Goal: Check status: Check status

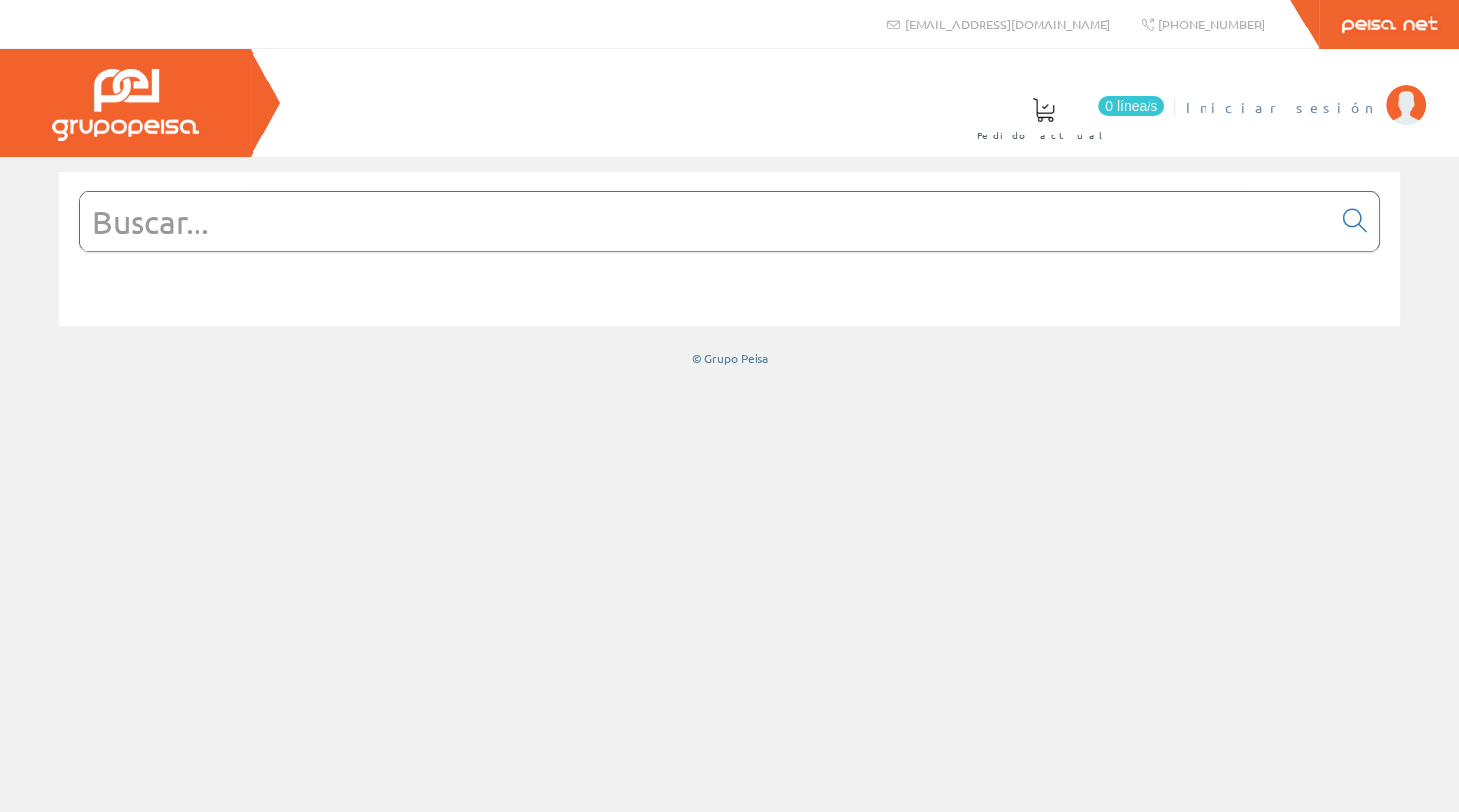
click at [1365, 116] on span "Iniciar sesión" at bounding box center [1281, 107] width 191 height 20
click at [1277, 105] on span "[PERSON_NAME]" at bounding box center [1286, 107] width 180 height 20
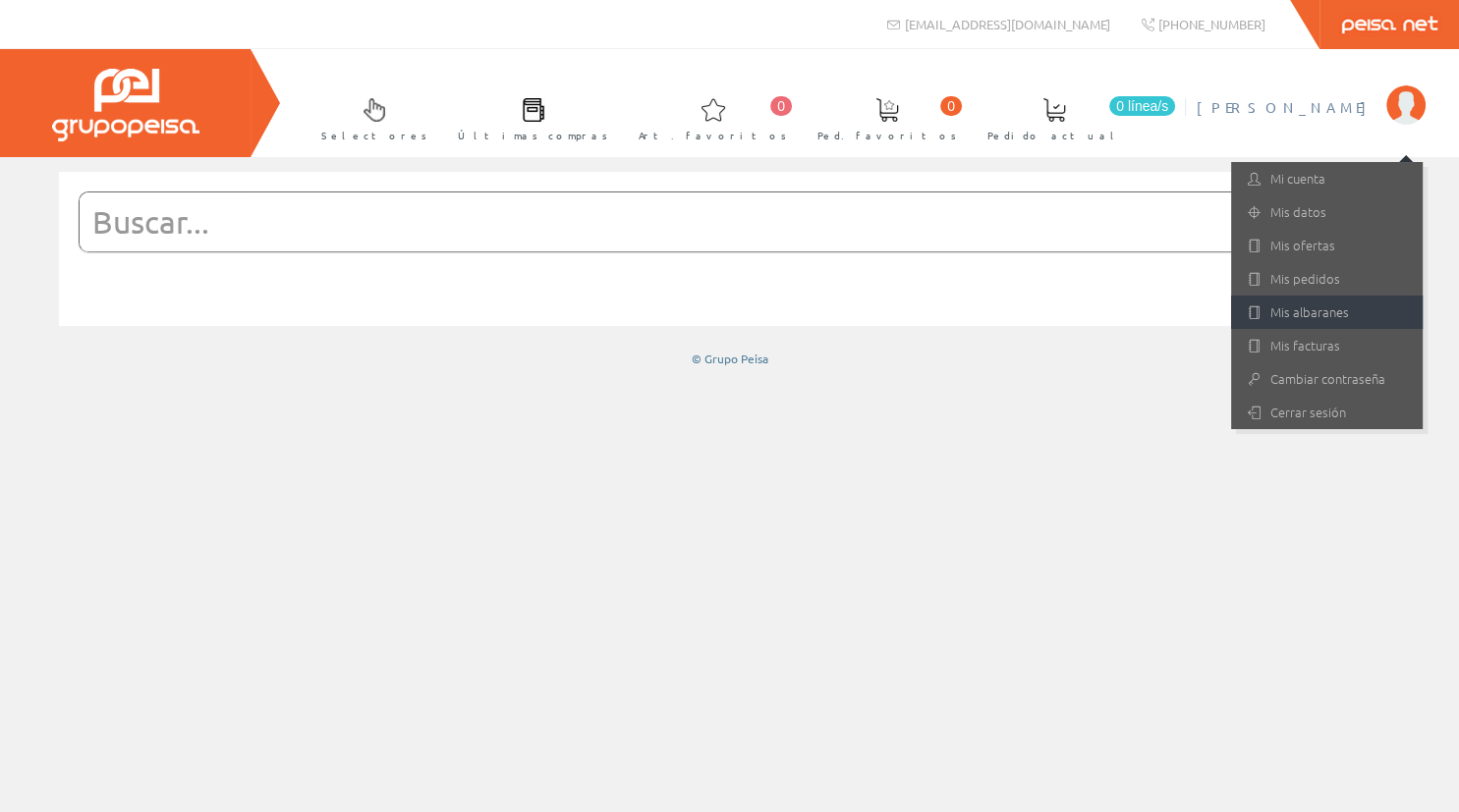
click at [1337, 317] on link "Mis albaranes" at bounding box center [1326, 313] width 192 height 34
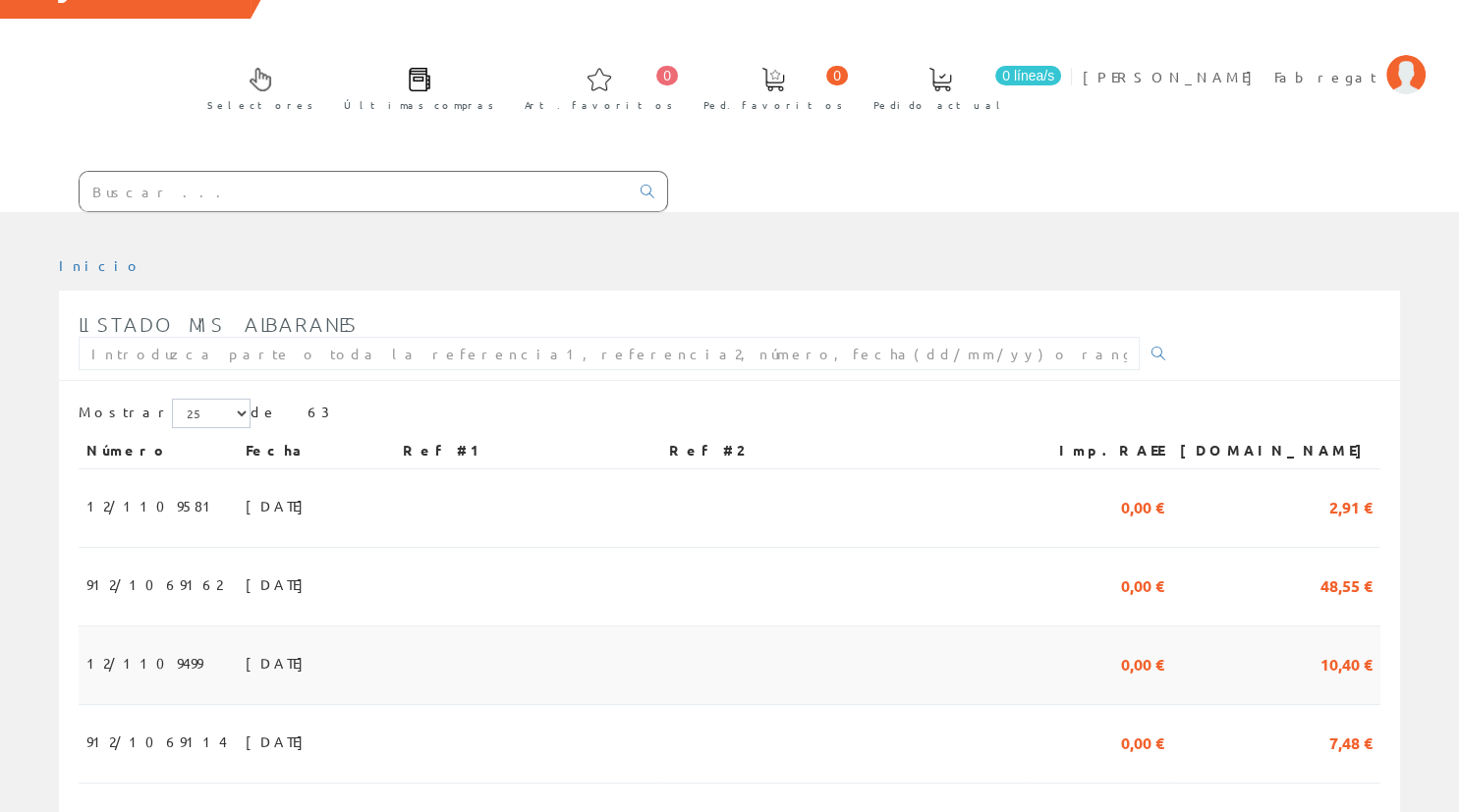
scroll to position [207, 0]
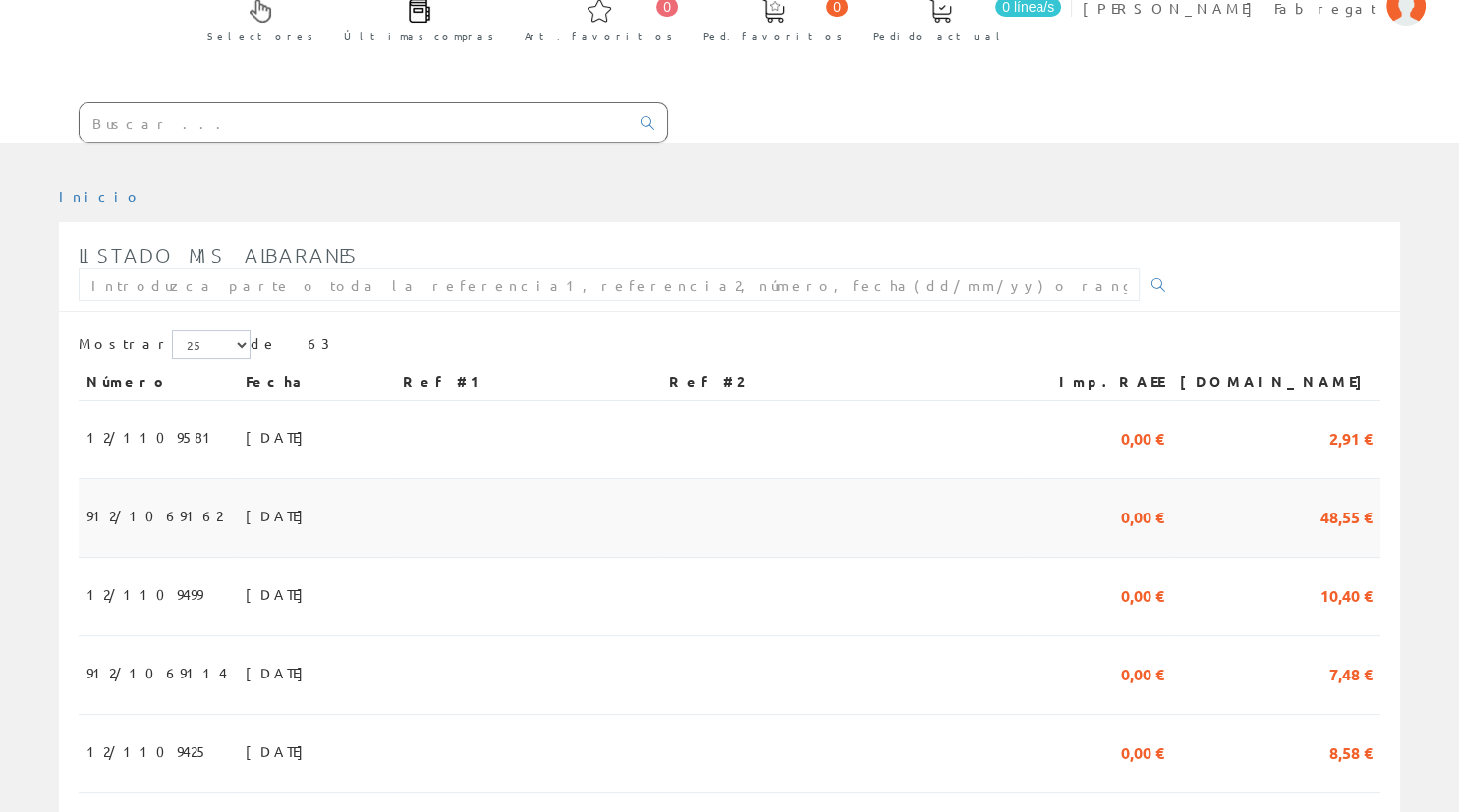
click at [257, 498] on span "02/09/2025" at bounding box center [279, 515] width 68 height 34
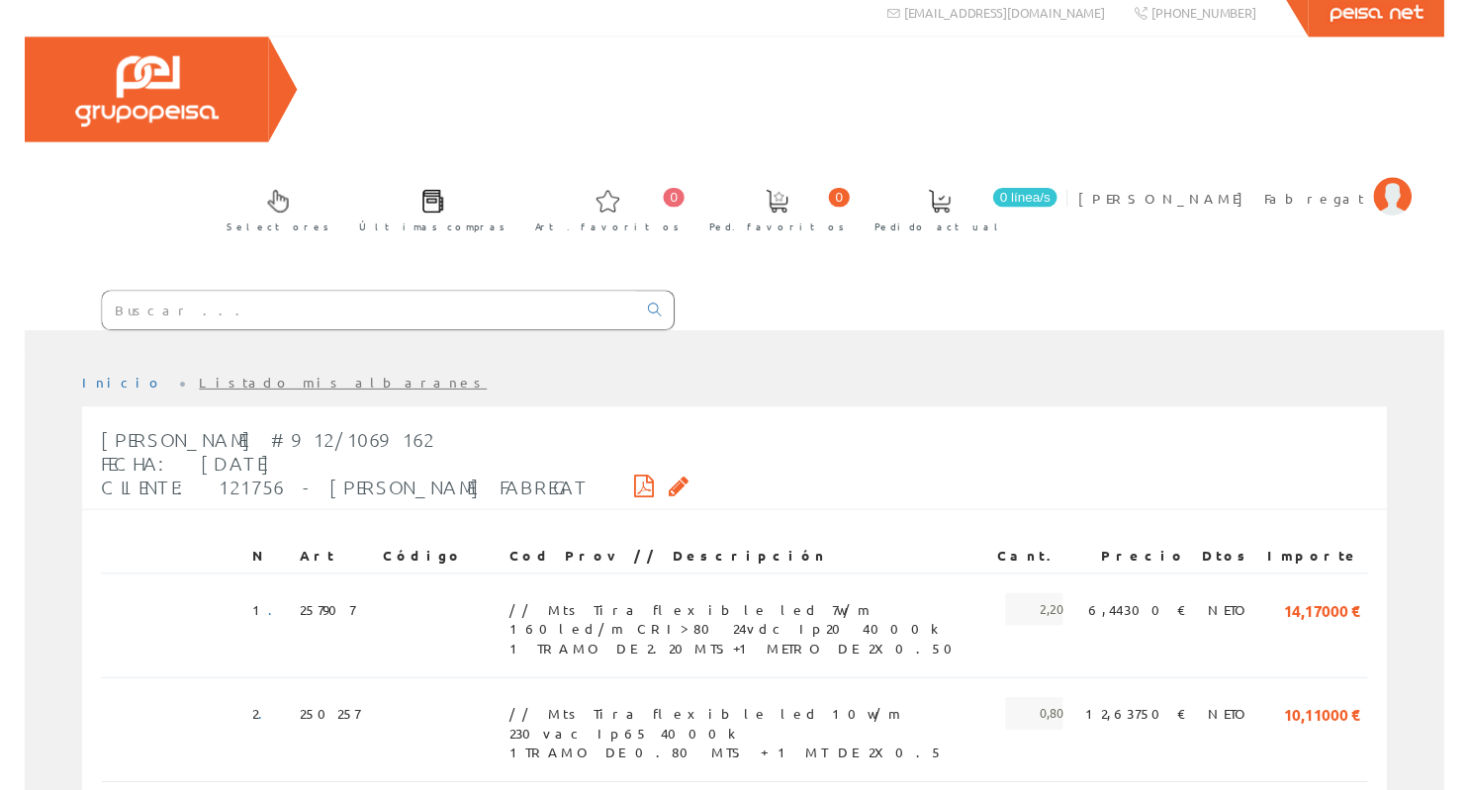
scroll to position [209, 0]
